Goal: Task Accomplishment & Management: Manage account settings

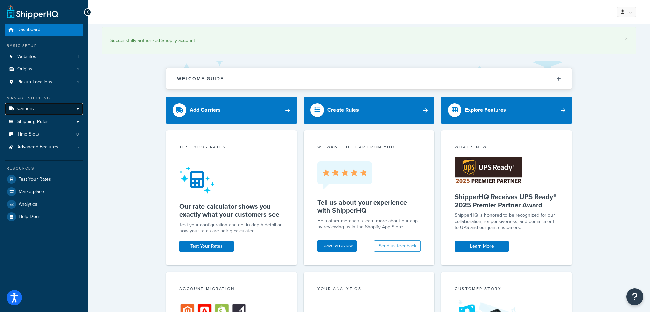
click at [33, 111] on span "Carriers" at bounding box center [25, 109] width 17 height 6
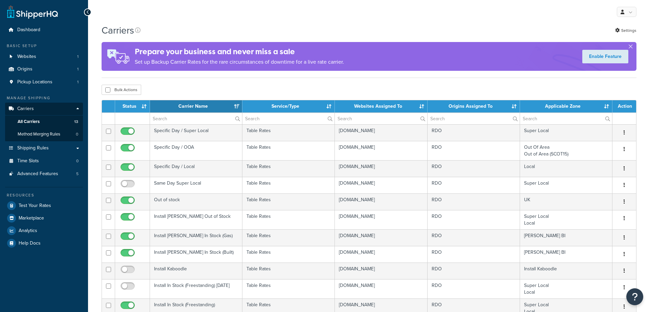
select select "15"
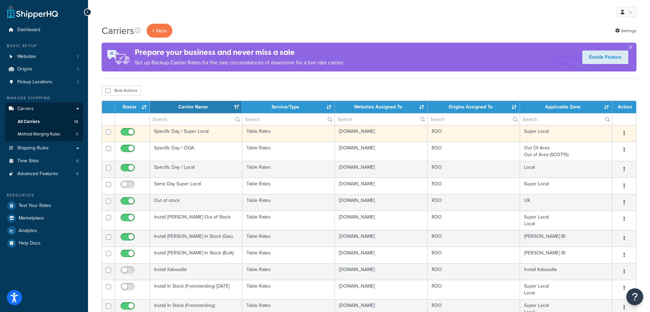
click at [178, 132] on td "Specific Day / Super Local" at bounding box center [196, 133] width 92 height 17
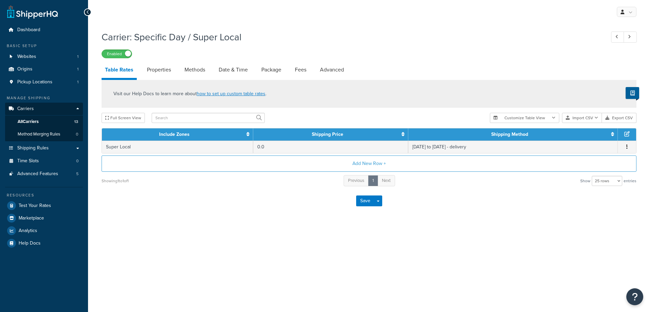
select select "25"
click at [235, 65] on link "Date & Time" at bounding box center [233, 70] width 36 height 16
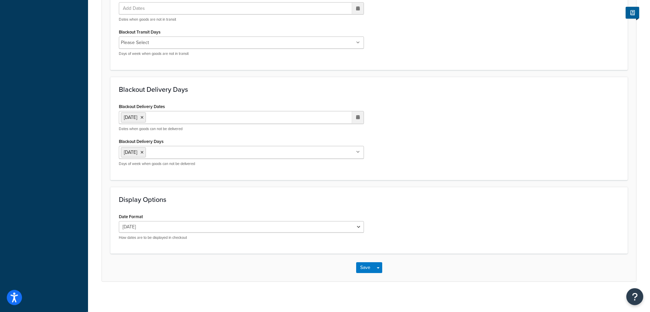
scroll to position [493, 0]
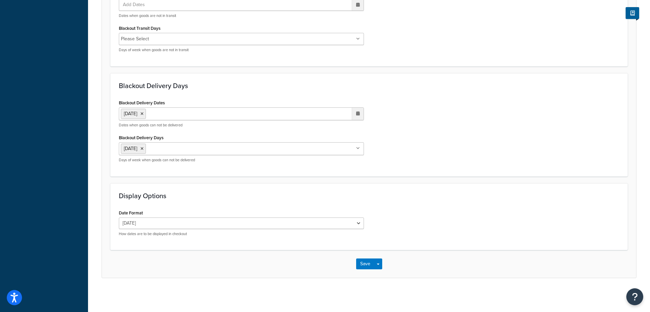
click at [182, 112] on ul "1 Sep 2025" at bounding box center [241, 113] width 245 height 13
click at [297, 159] on td "8" at bounding box center [298, 158] width 12 height 10
click at [300, 158] on td "8" at bounding box center [298, 158] width 12 height 10
click at [409, 140] on div "Blackout Delivery Dates 1 Sep 2025 ‹ September 2025 › Su Mo Tu We Th Fr Sa 31 1…" at bounding box center [369, 133] width 510 height 70
click at [366, 264] on button "Save" at bounding box center [365, 263] width 18 height 11
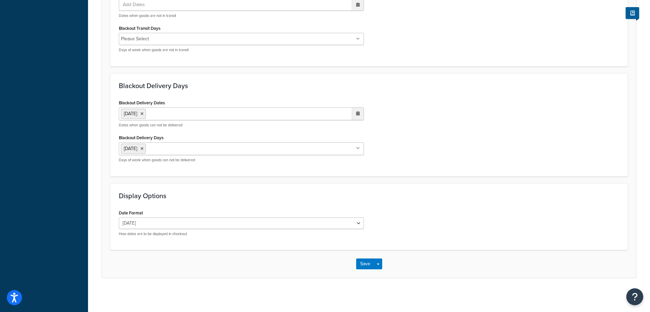
scroll to position [0, 0]
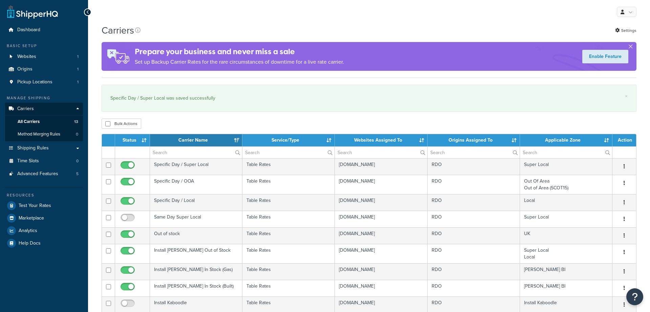
select select "15"
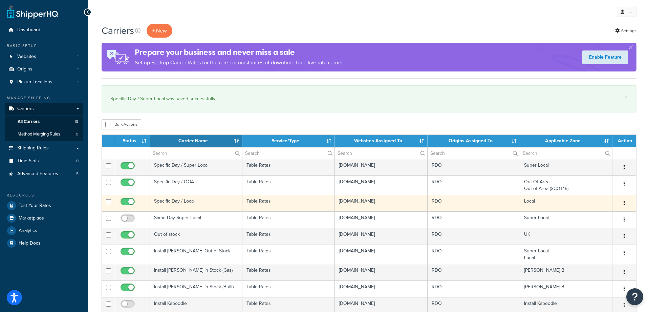
click at [170, 201] on td "Specific Day / Local" at bounding box center [196, 203] width 92 height 17
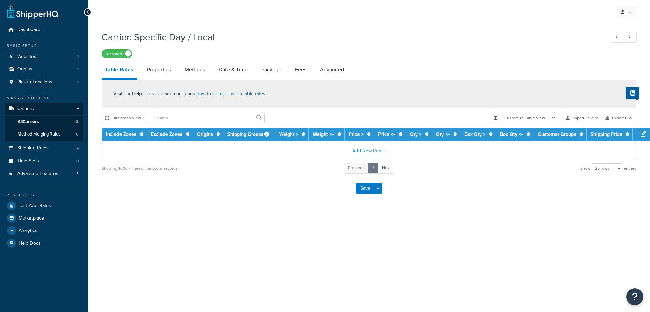
select select "25"
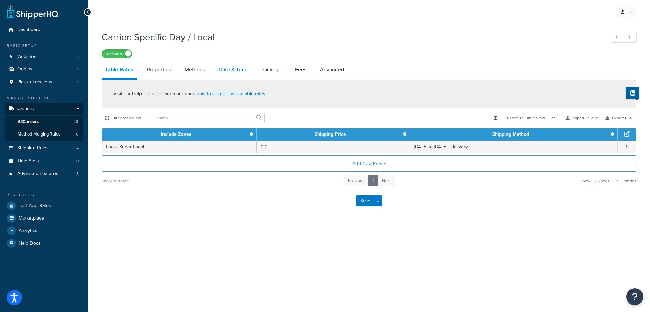
click at [233, 68] on link "Date & Time" at bounding box center [233, 70] width 36 height 16
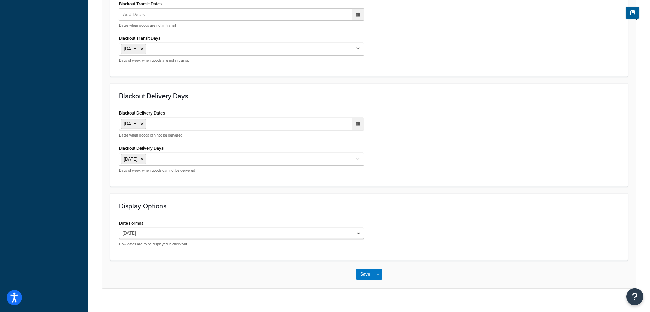
scroll to position [460, 0]
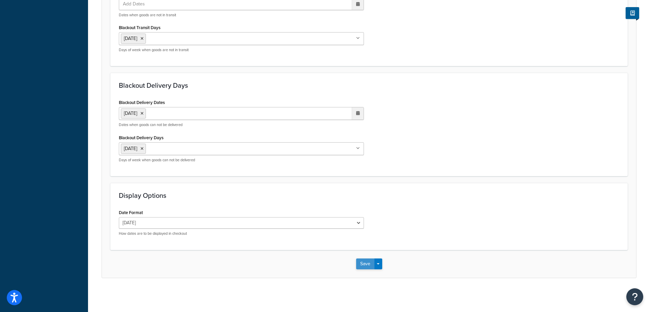
click at [366, 265] on button "Save" at bounding box center [365, 263] width 18 height 11
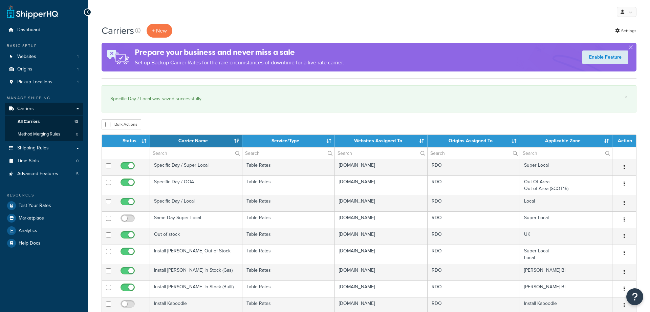
select select "15"
click at [484, 17] on div "My Profile Billing Global Settings Contact Us Logout" at bounding box center [369, 12] width 562 height 24
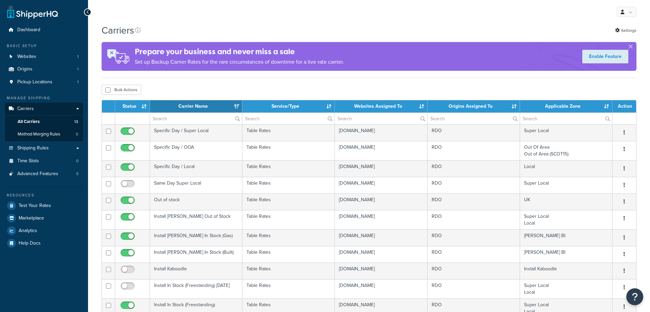
select select "15"
